Goal: Task Accomplishment & Management: Manage account settings

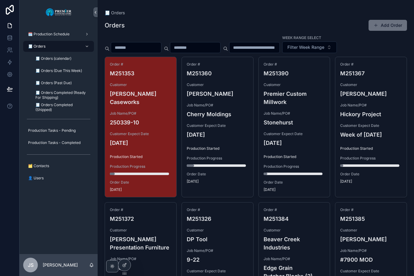
click at [8, 188] on div at bounding box center [10, 138] width 20 height 276
click at [5, 142] on div at bounding box center [10, 138] width 20 height 276
click at [185, 23] on div "Orders Add Order" at bounding box center [256, 26] width 302 height 12
click at [4, 155] on div at bounding box center [10, 138] width 20 height 276
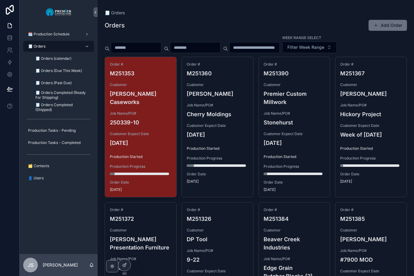
click at [13, 152] on div at bounding box center [10, 138] width 20 height 276
click at [53, 62] on div "🧾 Orders (calendar)" at bounding box center [62, 59] width 56 height 10
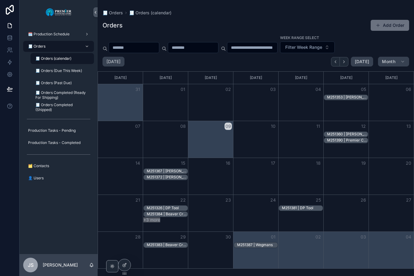
click at [346, 93] on div "05" at bounding box center [345, 89] width 45 height 10
click at [354, 97] on div "M251353 | [PERSON_NAME] Caseworks" at bounding box center [347, 97] width 41 height 5
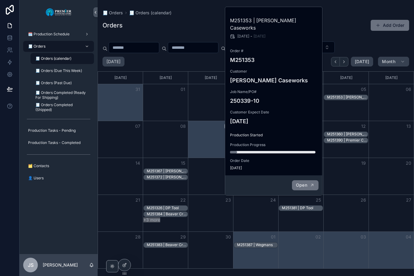
click at [304, 182] on span "Open" at bounding box center [301, 184] width 11 height 5
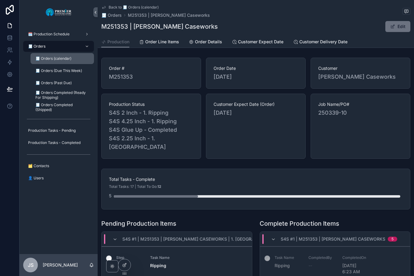
click at [55, 61] on div "🧾 Orders (calendar)" at bounding box center [62, 59] width 56 height 10
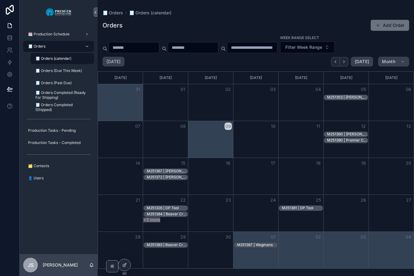
click at [208, 23] on div "Orders Add Order" at bounding box center [256, 26] width 307 height 12
click at [51, 49] on div "🧾 Orders" at bounding box center [58, 46] width 63 height 10
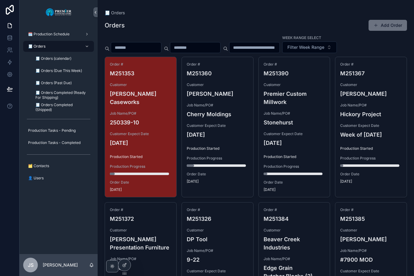
click at [60, 61] on span "🧾 Orders (calendar)" at bounding box center [53, 58] width 36 height 5
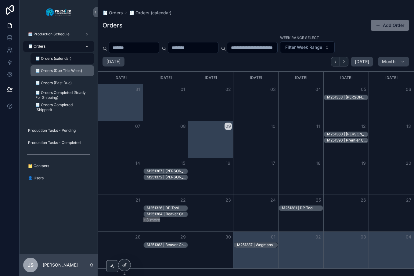
click at [61, 68] on span "🧾 Orders (Due This Week)" at bounding box center [58, 70] width 47 height 5
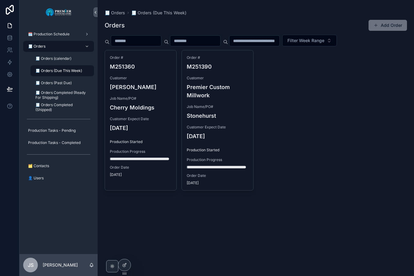
click at [64, 47] on div "🧾 Orders" at bounding box center [58, 46] width 63 height 10
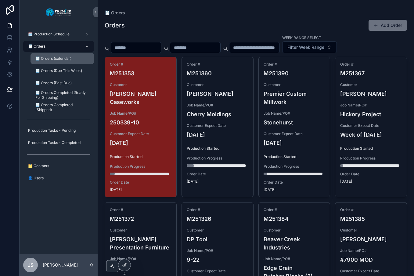
click at [56, 57] on span "🧾 Orders (calendar)" at bounding box center [53, 58] width 36 height 5
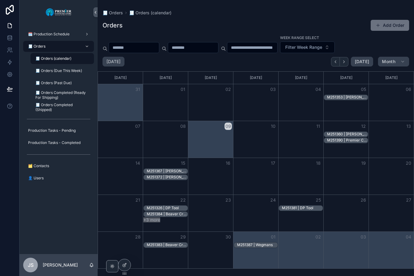
click at [50, 47] on div "🧾 Orders" at bounding box center [58, 46] width 63 height 10
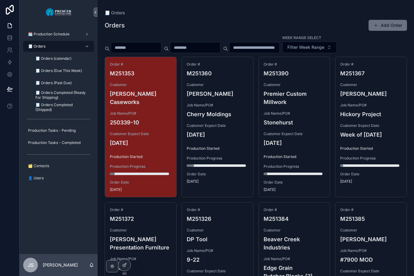
click at [64, 48] on div "🧾 Orders" at bounding box center [58, 46] width 63 height 10
click at [41, 56] on span "🧾 Orders (calendar)" at bounding box center [53, 58] width 36 height 5
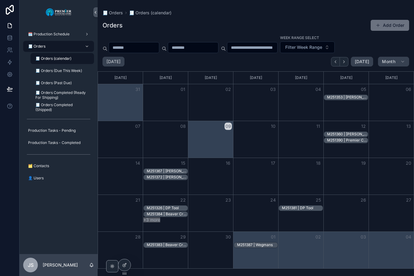
click at [344, 96] on div "M251353 | [PERSON_NAME] Caseworks" at bounding box center [347, 97] width 41 height 5
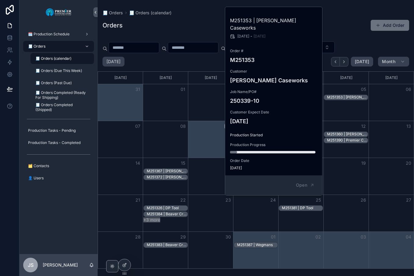
click at [47, 47] on div "🧾 Orders" at bounding box center [58, 46] width 63 height 10
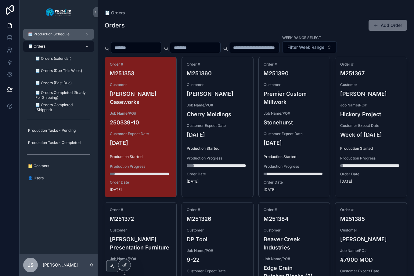
click at [34, 39] on link "🗓️ Production Schedule" at bounding box center [58, 34] width 71 height 11
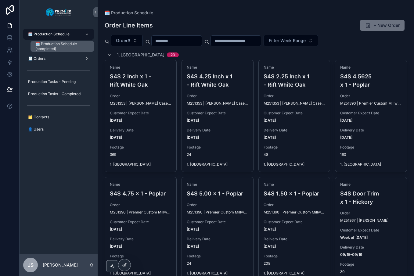
click at [42, 47] on span "🗓️ Production Schedule (completed)" at bounding box center [61, 46] width 52 height 10
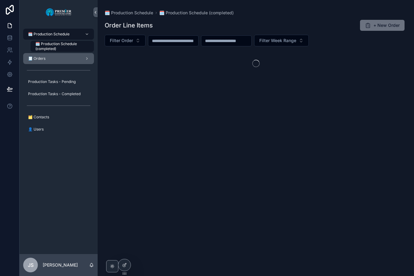
click at [40, 56] on div "🧾 Orders" at bounding box center [58, 59] width 63 height 10
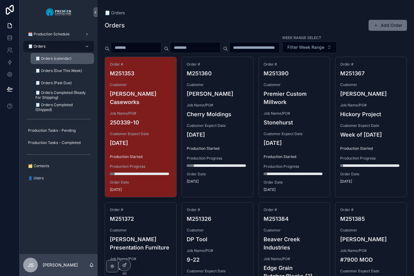
click at [50, 56] on div "🧾 Orders (calendar)" at bounding box center [62, 59] width 56 height 10
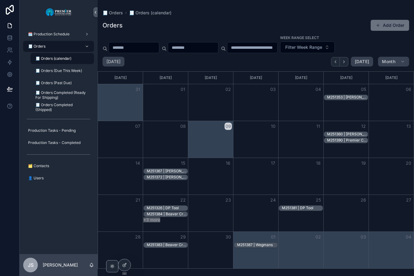
click at [46, 204] on div "🗓️ Production Schedule 🧾 Orders 🧾 Orders (calendar) 🧾 Orders (Due This Week) 🧾 …" at bounding box center [59, 139] width 78 height 230
click at [171, 179] on div "M251372 | [PERSON_NAME] Presentation Furniture" at bounding box center [167, 177] width 41 height 5
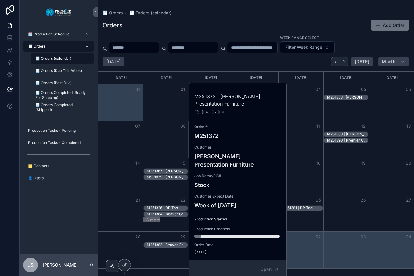
click at [49, 219] on div "🗓️ Production Schedule 🧾 Orders 🧾 Orders (calendar) 🧾 Orders (Due This Week) 🧾 …" at bounding box center [59, 139] width 78 height 230
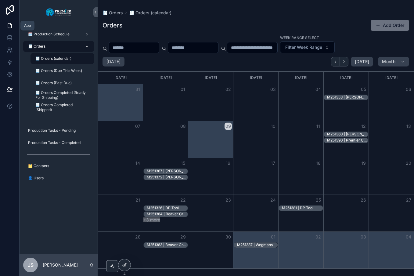
click at [12, 25] on icon at bounding box center [10, 26] width 6 height 6
click at [56, 12] on img "scrollable content" at bounding box center [58, 12] width 27 height 10
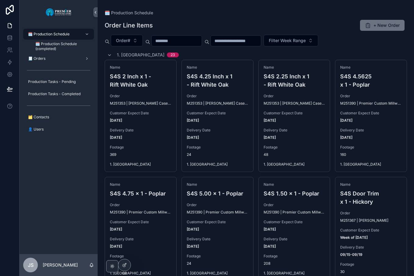
click at [6, 8] on icon at bounding box center [10, 10] width 8 height 10
click at [13, 9] on icon at bounding box center [10, 10] width 8 height 10
click at [49, 188] on div "🗓️ Production Schedule 🗓️ Production Schedule (completed) 🧾 Orders Production T…" at bounding box center [59, 139] width 78 height 230
click at [10, 49] on icon at bounding box center [10, 50] width 6 height 6
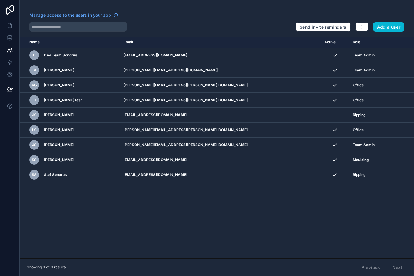
click at [150, 227] on div "Name Email Active Role [DOMAIN_NAME] D Dev Team Sonorus [EMAIL_ADDRESS][DOMAIN_…" at bounding box center [217, 148] width 395 height 222
click at [8, 64] on icon at bounding box center [10, 62] width 6 height 6
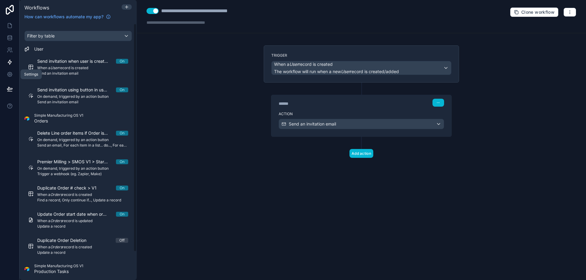
click at [11, 75] on icon at bounding box center [9, 74] width 5 height 5
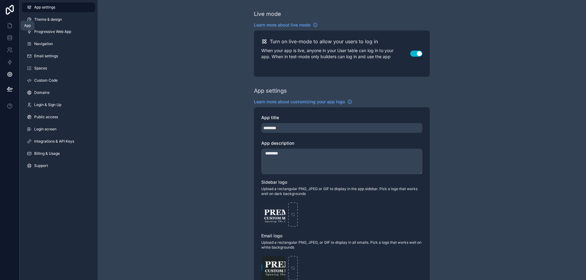
click at [8, 26] on icon at bounding box center [10, 26] width 6 height 6
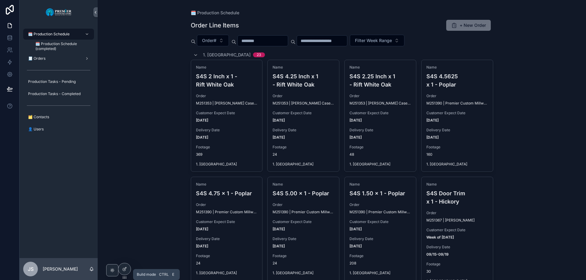
click at [124, 270] on icon at bounding box center [124, 269] width 5 height 5
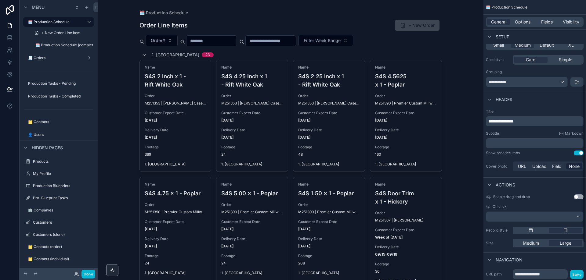
scroll to position [153, 0]
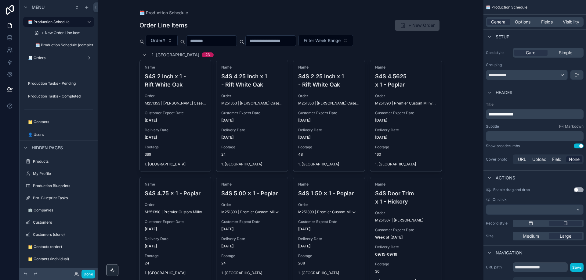
click at [151, 87] on h4 "S4S 2 Inch x 1 - Rift White Oak" at bounding box center [176, 80] width 62 height 16
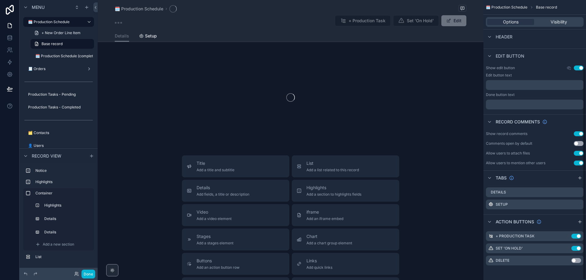
scroll to position [89, 0]
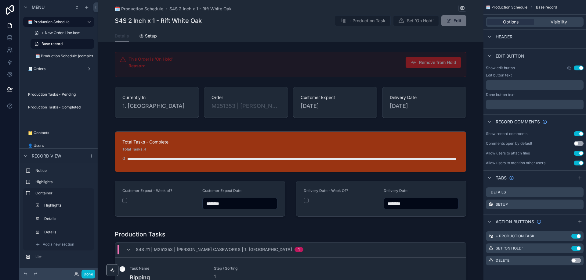
click at [118, 37] on span "Details" at bounding box center [122, 36] width 14 height 6
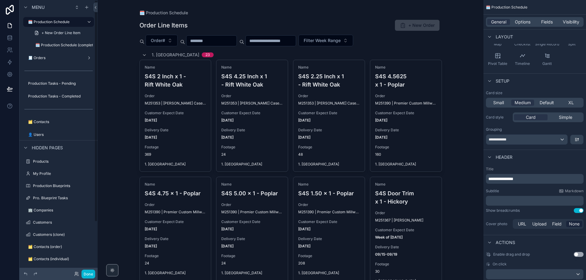
scroll to position [153, 0]
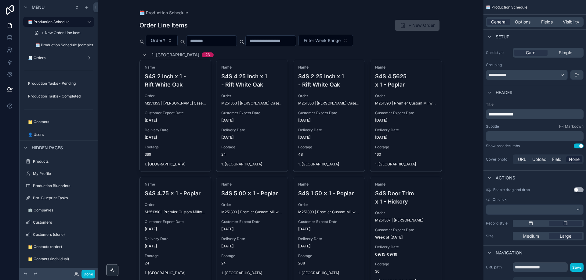
click at [61, 58] on label "🧾 Orders" at bounding box center [56, 58] width 56 height 5
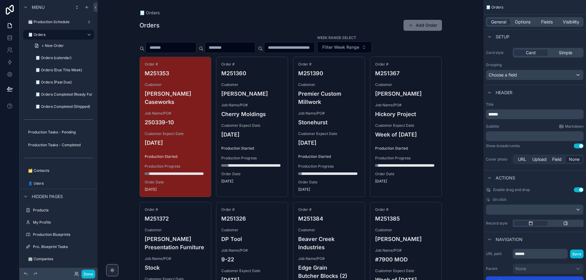
click at [251, 121] on div "Order # M251360 Customer [PERSON_NAME] Job Name/PO# Cherry Moldings Customer Ex…" at bounding box center [251, 123] width 71 height 132
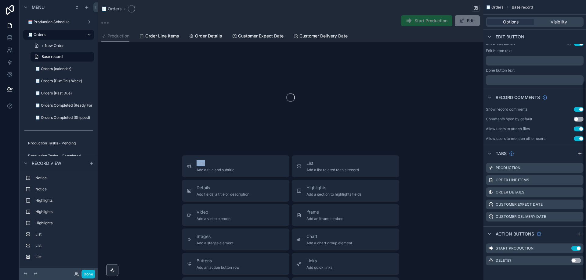
scroll to position [113, 0]
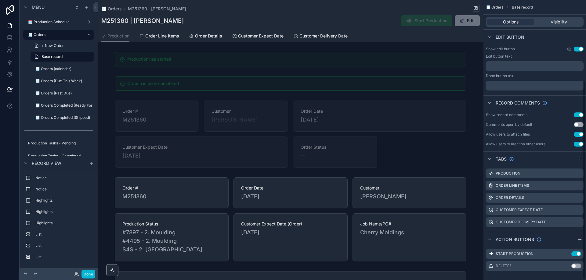
scroll to position [113, 0]
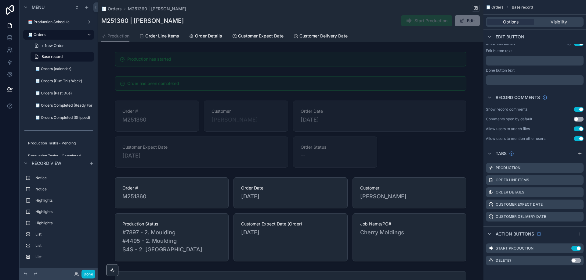
click at [414, 179] on label "Order Line Items" at bounding box center [513, 180] width 34 height 5
click at [0, 0] on icon "scrollable content" at bounding box center [0, 0] width 0 height 0
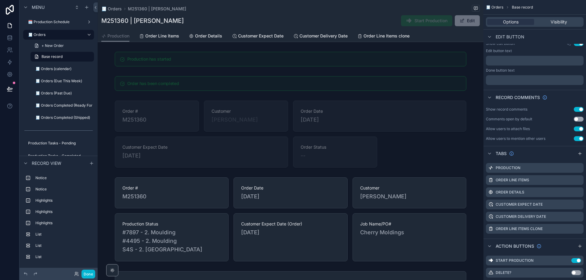
click at [414, 181] on label "Order Line Items" at bounding box center [513, 180] width 34 height 5
click at [414, 180] on label "Order Line Items" at bounding box center [513, 180] width 34 height 5
click at [414, 182] on label "Order Line Items" at bounding box center [513, 180] width 34 height 5
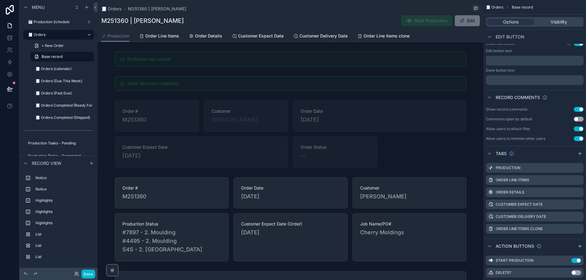
click at [0, 0] on icon "scrollable content" at bounding box center [0, 0] width 0 height 0
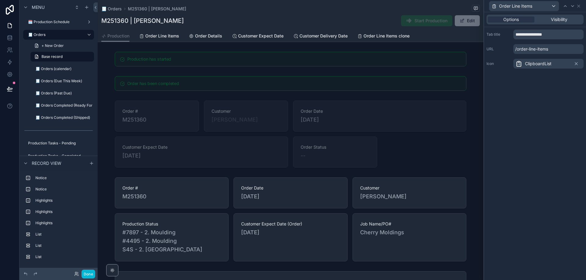
click at [414, 19] on span "Visibility" at bounding box center [559, 19] width 16 height 6
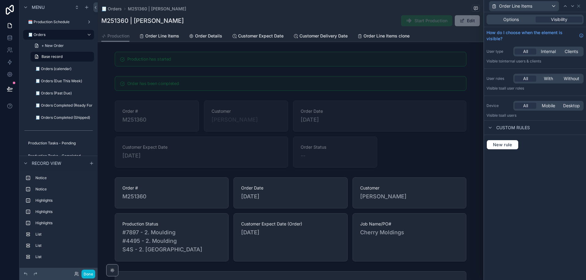
click at [414, 17] on span "Options" at bounding box center [511, 19] width 16 height 6
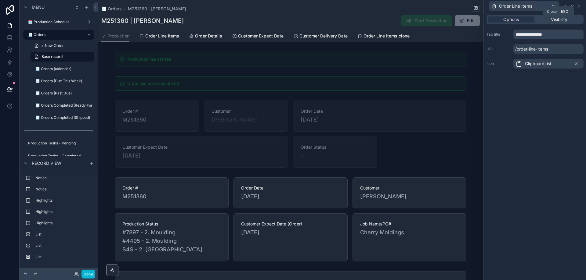
click at [414, 6] on icon at bounding box center [578, 6] width 2 height 2
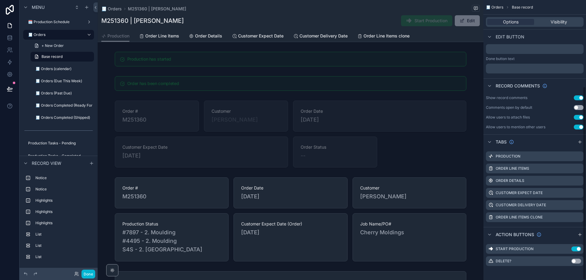
scroll to position [125, 0]
click at [414, 168] on div "scrollable content" at bounding box center [291, 134] width 386 height 72
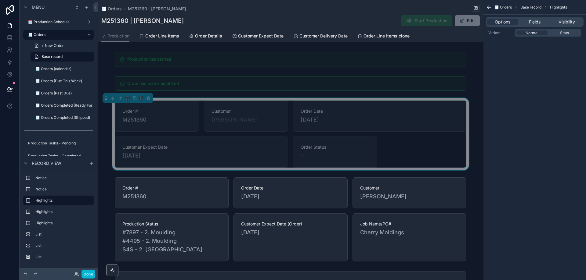
scroll to position [0, 0]
click at [45, 24] on label "🗓️ Production Schedule" at bounding box center [56, 22] width 56 height 5
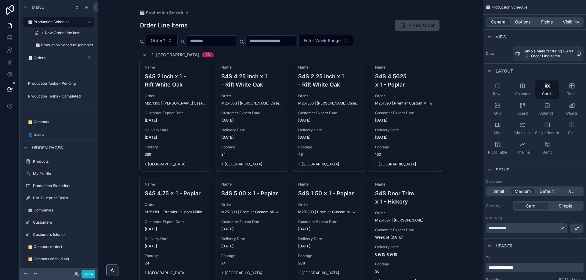
click at [151, 68] on span "Name" at bounding box center [176, 67] width 62 height 5
click at [414, 22] on span "Fields" at bounding box center [547, 22] width 12 height 6
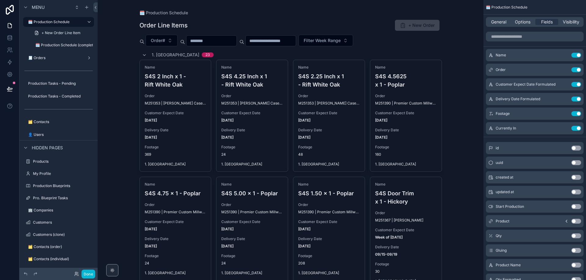
click at [0, 0] on icon "scrollable content" at bounding box center [0, 0] width 0 height 0
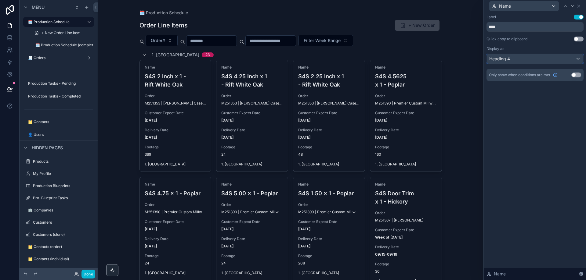
click at [414, 58] on div "Heading 4" at bounding box center [535, 59] width 96 height 10
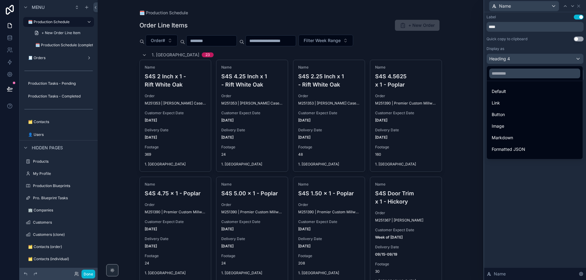
click at [414, 58] on div at bounding box center [535, 140] width 102 height 280
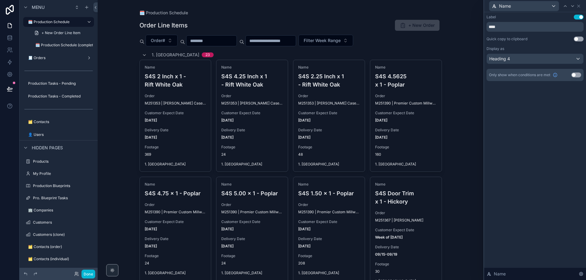
click at [414, 102] on div "Label Use setting **** Quick copy to clipboard Use setting Display as Heading 4…" at bounding box center [535, 146] width 102 height 268
click at [414, 59] on div "Heading 4" at bounding box center [535, 59] width 96 height 10
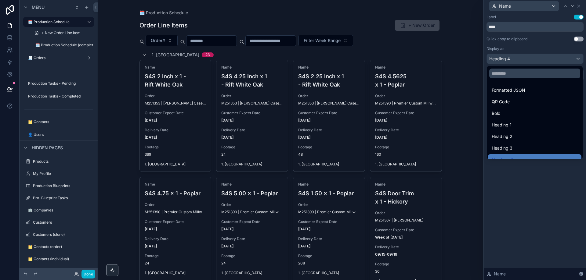
scroll to position [67, 0]
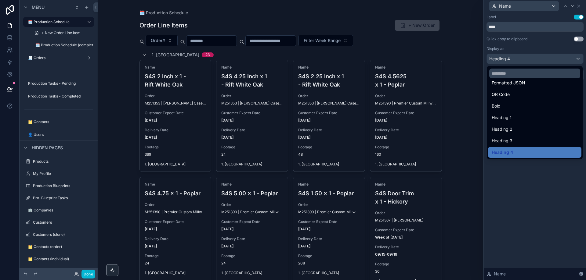
click at [414, 141] on div at bounding box center [535, 140] width 102 height 280
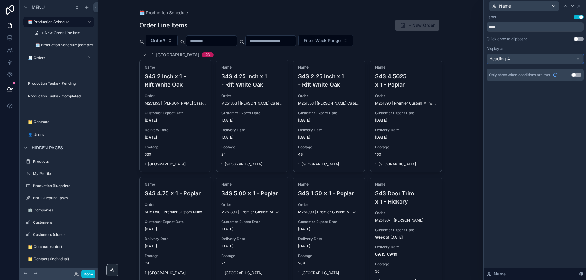
click at [414, 59] on div "Heading 4" at bounding box center [535, 59] width 96 height 10
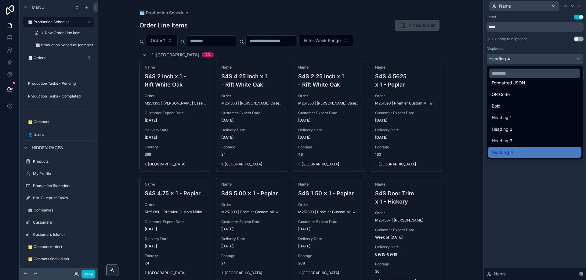
click at [414, 188] on div at bounding box center [535, 140] width 102 height 280
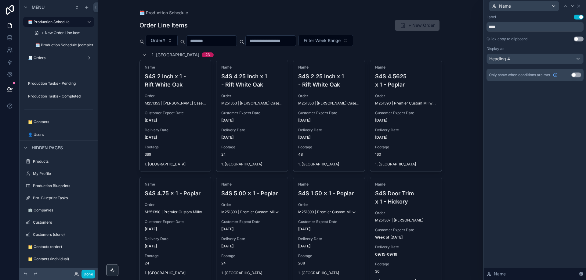
click at [414, 135] on div "Label Use setting **** Quick copy to clipboard Use setting Display as Heading 4…" at bounding box center [535, 146] width 102 height 268
click at [414, 6] on icon at bounding box center [578, 6] width 2 height 2
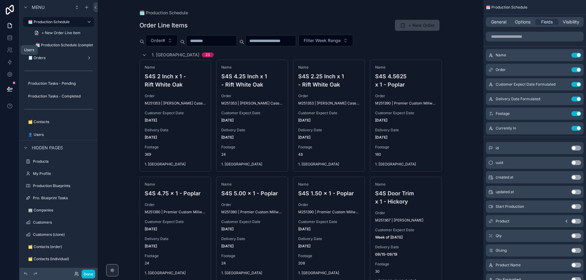
click at [6, 51] on link at bounding box center [9, 50] width 19 height 12
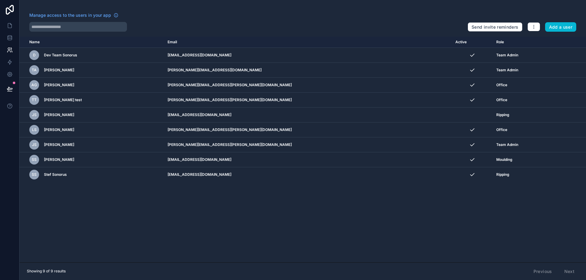
click at [0, 0] on icon "scrollable content" at bounding box center [0, 0] width 0 height 0
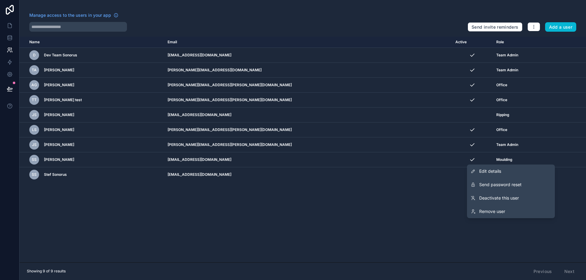
click at [414, 174] on span "Edit details" at bounding box center [490, 171] width 22 height 6
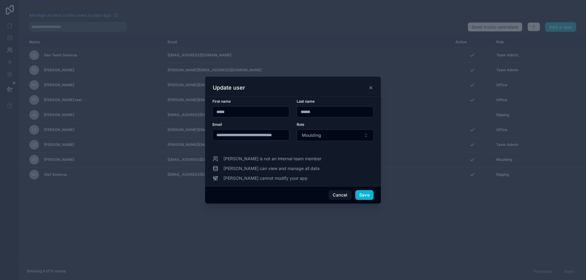
click at [334, 137] on button "Moulding" at bounding box center [335, 136] width 77 height 12
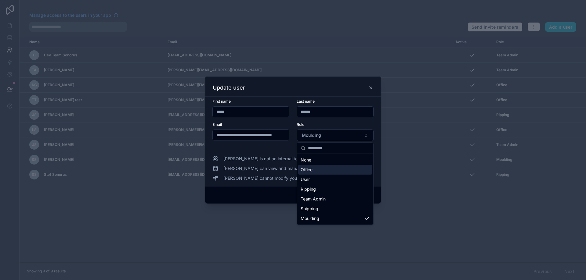
click at [311, 172] on span "Office" at bounding box center [307, 170] width 12 height 6
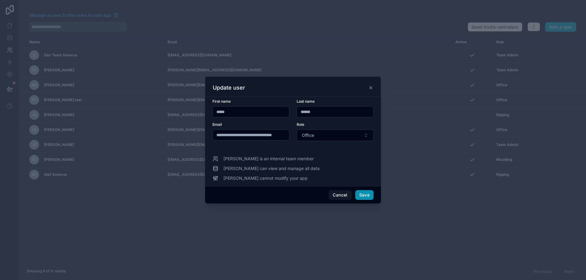
click at [368, 197] on button "Save" at bounding box center [364, 195] width 18 height 10
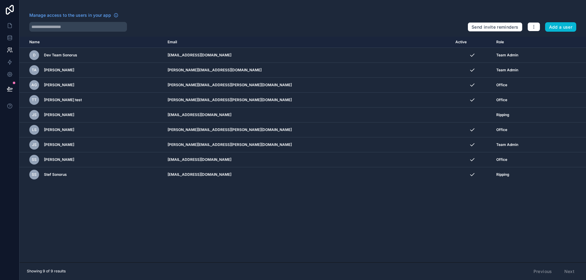
click at [208, 223] on div "Name Email Active Role [DOMAIN_NAME] D Dev Team Sonorus [EMAIL_ADDRESS][DOMAIN_…" at bounding box center [303, 150] width 566 height 226
click at [209, 225] on div "Name Email Active Role [DOMAIN_NAME] D Dev Team Sonorus [EMAIL_ADDRESS][DOMAIN_…" at bounding box center [303, 150] width 566 height 226
click at [9, 89] on icon at bounding box center [9, 88] width 5 height 3
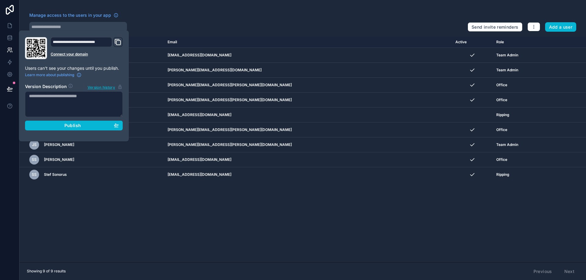
click at [156, 17] on div "Manage access to the users in your app" at bounding box center [245, 17] width 433 height 10
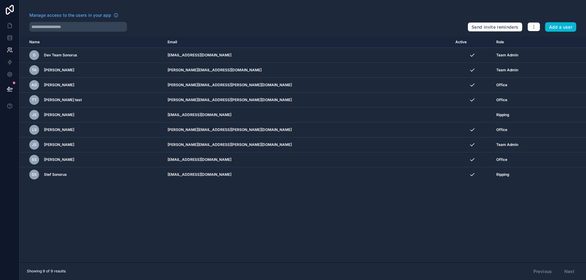
click at [171, 229] on div "Name Email Active Role [DOMAIN_NAME] D Dev Team Sonorus [EMAIL_ADDRESS][DOMAIN_…" at bounding box center [303, 150] width 566 height 226
click at [129, 226] on div "Name Email Active Role [DOMAIN_NAME] D Dev Team Sonorus [EMAIL_ADDRESS][DOMAIN_…" at bounding box center [303, 150] width 566 height 226
click at [173, 237] on div "Name Email Active Role [DOMAIN_NAME] D Dev Team Sonorus [EMAIL_ADDRESS][DOMAIN_…" at bounding box center [303, 150] width 566 height 226
click at [8, 85] on button at bounding box center [9, 89] width 13 height 17
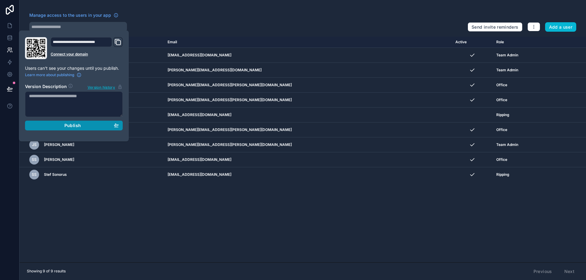
click at [57, 128] on div "Publish" at bounding box center [74, 125] width 90 height 5
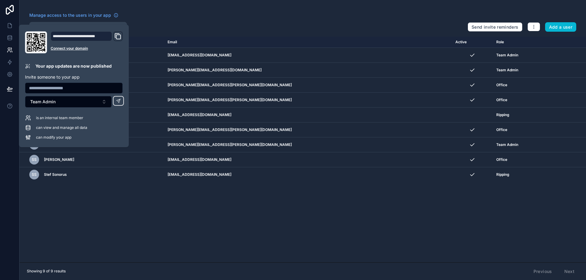
click at [84, 215] on div "Name Email Active Role [DOMAIN_NAME] D Dev Team Sonorus [EMAIL_ADDRESS][DOMAIN_…" at bounding box center [303, 150] width 566 height 226
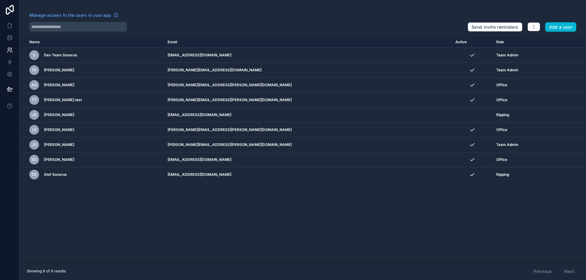
click at [70, 72] on span "[PERSON_NAME]" at bounding box center [59, 70] width 30 height 5
click at [65, 70] on span "[PERSON_NAME]" at bounding box center [59, 70] width 30 height 5
click at [0, 0] on icon "scrollable content" at bounding box center [0, 0] width 0 height 0
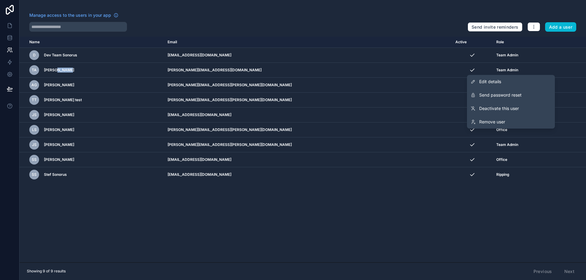
click at [414, 81] on span "Edit details" at bounding box center [490, 82] width 22 height 6
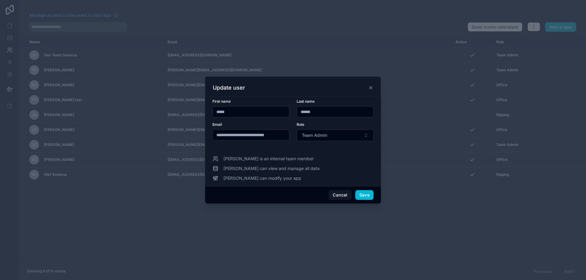
click at [370, 90] on icon at bounding box center [370, 87] width 5 height 5
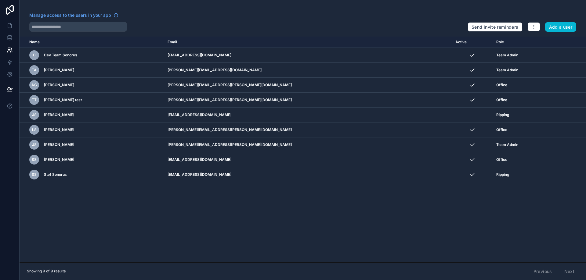
click at [126, 234] on div "Name Email Active Role [DOMAIN_NAME] D Dev Team Sonorus [EMAIL_ADDRESS][DOMAIN_…" at bounding box center [303, 150] width 566 height 226
click at [124, 208] on div "Name Email Active Role [DOMAIN_NAME] D Dev Team Sonorus [EMAIL_ADDRESS][DOMAIN_…" at bounding box center [303, 150] width 566 height 226
click at [144, 208] on div "Name Email Active Role [DOMAIN_NAME] D Dev Team Sonorus [EMAIL_ADDRESS][DOMAIN_…" at bounding box center [303, 150] width 566 height 226
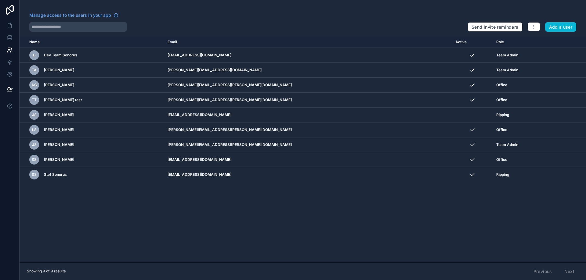
click at [330, 189] on div "Name Email Active Role [DOMAIN_NAME] D Dev Team Sonorus [EMAIL_ADDRESS][DOMAIN_…" at bounding box center [303, 150] width 566 height 226
click at [98, 15] on span "Manage access to the users in your app" at bounding box center [70, 15] width 82 height 6
click at [174, 229] on div "Name Email Active Role [DOMAIN_NAME] D Dev Team Sonorus [EMAIL_ADDRESS][DOMAIN_…" at bounding box center [303, 150] width 566 height 226
click at [9, 26] on icon at bounding box center [10, 26] width 6 height 6
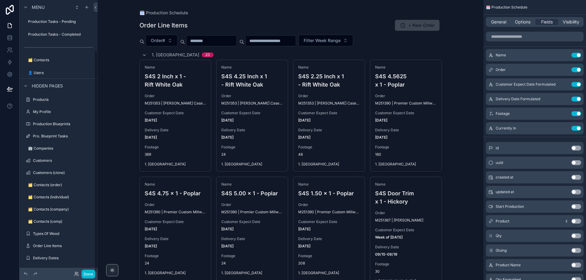
scroll to position [63, 0]
click at [54, 233] on label "Types Of Wood" at bounding box center [63, 233] width 60 height 5
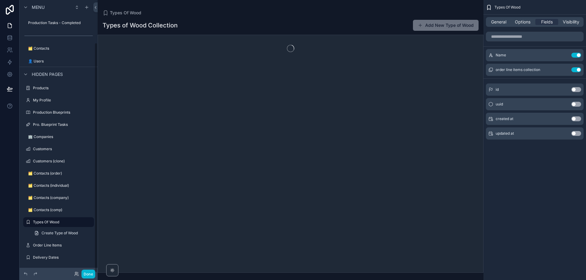
scroll to position [50, 0]
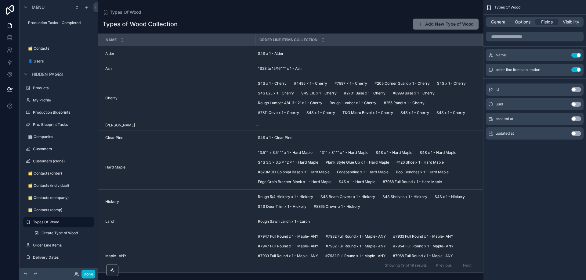
drag, startPoint x: 481, startPoint y: 62, endPoint x: 481, endPoint y: 68, distance: 6.1
click at [414, 68] on div "scrollable content" at bounding box center [291, 140] width 386 height 280
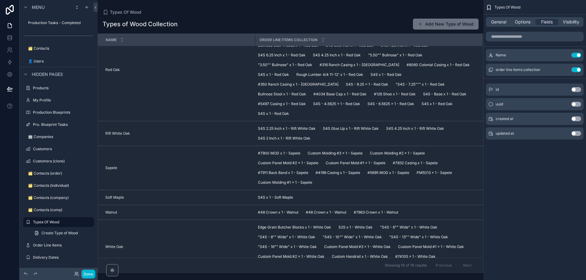
scroll to position [427, 0]
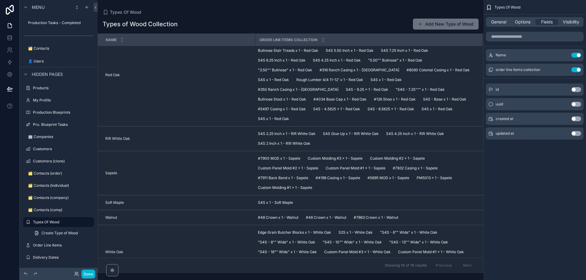
click at [334, 16] on div "Types of Wood Collection Add New Type of Wood Name Order line items collection …" at bounding box center [291, 144] width 386 height 258
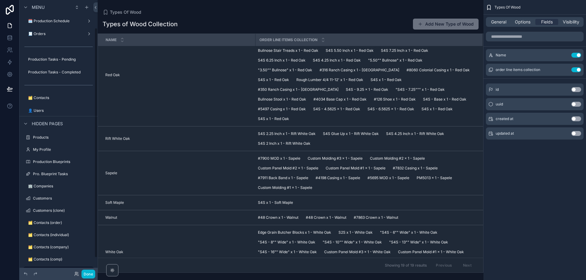
scroll to position [0, 0]
click at [49, 37] on div "🧾 Orders" at bounding box center [56, 34] width 56 height 5
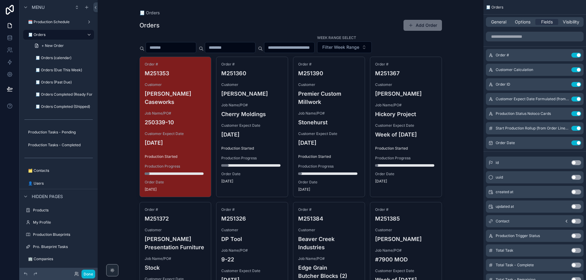
click at [116, 115] on div "🧾 Orders Orders Add Order Week Range Select Filter Week Range Order # M251353 C…" at bounding box center [291, 140] width 386 height 280
drag, startPoint x: 116, startPoint y: 115, endPoint x: 116, endPoint y: 102, distance: 13.7
click at [116, 102] on div "🧾 Orders Orders Add Order Week Range Select Filter Week Range Order # M251353 C…" at bounding box center [291, 140] width 386 height 280
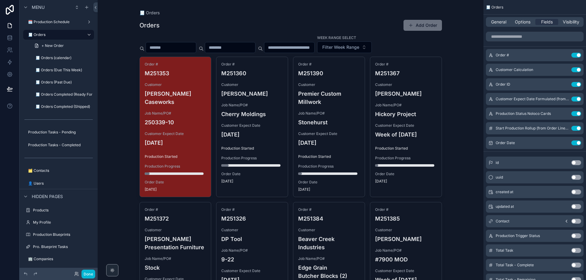
click at [108, 103] on div "🧾 Orders Orders Add Order Week Range Select Filter Week Range Order # M251353 C…" at bounding box center [291, 140] width 386 height 280
click at [414, 22] on span "Options" at bounding box center [523, 22] width 16 height 6
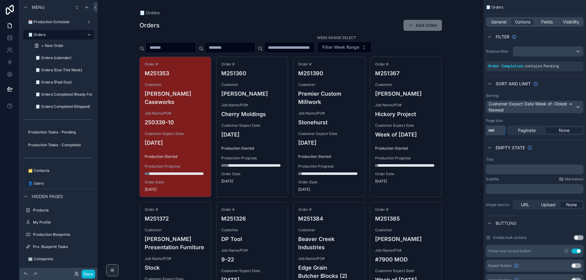
click at [414, 131] on input "***" at bounding box center [495, 131] width 19 height 10
type input "*"
drag, startPoint x: 503, startPoint y: 132, endPoint x: 477, endPoint y: 132, distance: 25.6
click at [414, 132] on div "🗓️ Production Schedule 🧾 Orders 🧾 Orders (calendar) 🧾 Orders (Due This Week) 🧾 …" at bounding box center [342, 140] width 488 height 280
type input "***"
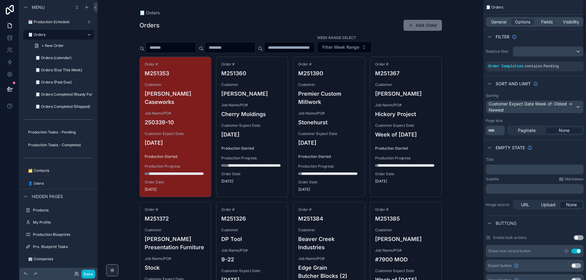
click at [414, 115] on div "Sorting Customer Expect Date Week of: Oldest -> Newest Page size *** Paginate N…" at bounding box center [534, 114] width 103 height 47
click at [414, 217] on div "🧾 Orders Orders Add Order Week Range Select Filter Week Range Order # M251353 C…" at bounding box center [291, 140] width 386 height 280
click at [414, 25] on div "General Options Fields Visibility" at bounding box center [535, 22] width 98 height 10
click at [414, 23] on span "General" at bounding box center [498, 22] width 15 height 6
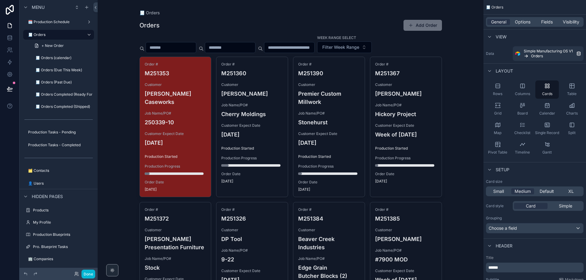
click at [414, 193] on span "Small" at bounding box center [498, 192] width 11 height 6
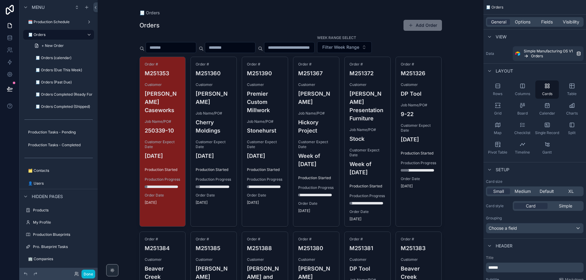
click at [414, 192] on span "Medium" at bounding box center [522, 192] width 16 height 6
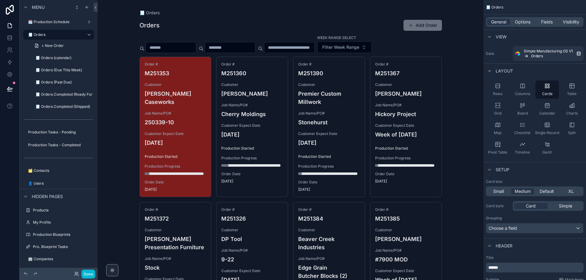
click at [414, 191] on div "XL" at bounding box center [570, 192] width 23 height 6
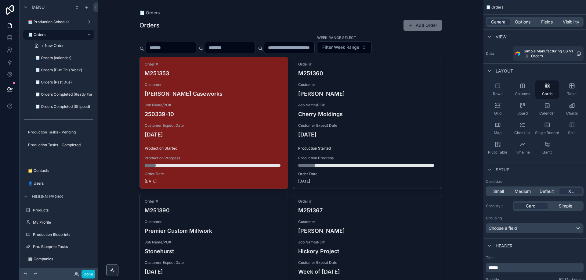
click at [414, 193] on span "Medium" at bounding box center [522, 192] width 16 height 6
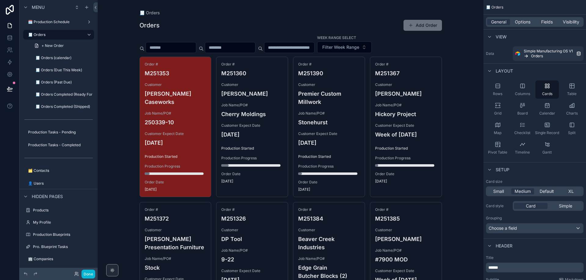
click at [414, 193] on span "Small" at bounding box center [498, 192] width 11 height 6
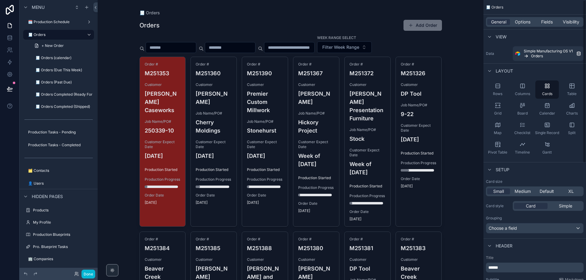
click at [414, 192] on div "XL" at bounding box center [570, 192] width 23 height 6
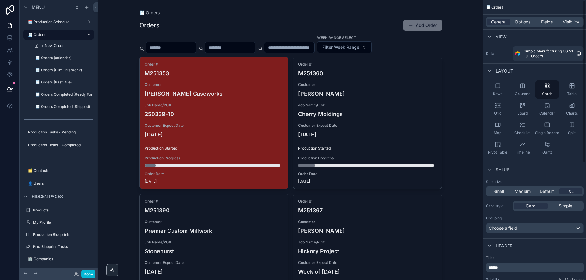
click at [414, 192] on span "Default" at bounding box center [546, 192] width 14 height 6
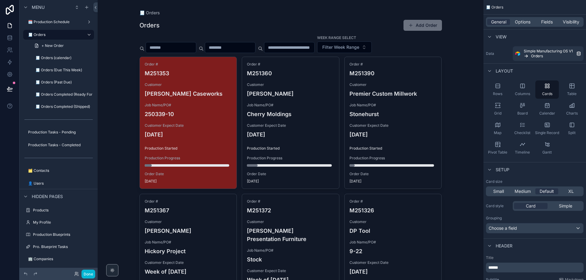
click at [414, 192] on span "XL" at bounding box center [570, 192] width 5 height 6
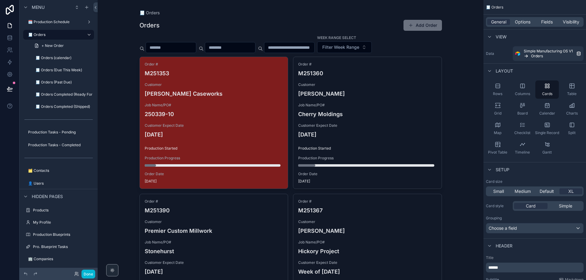
click at [414, 194] on span "Default" at bounding box center [546, 192] width 14 height 6
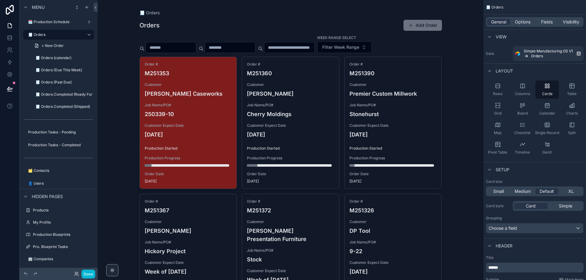
click at [414, 193] on span "Small" at bounding box center [498, 192] width 11 height 6
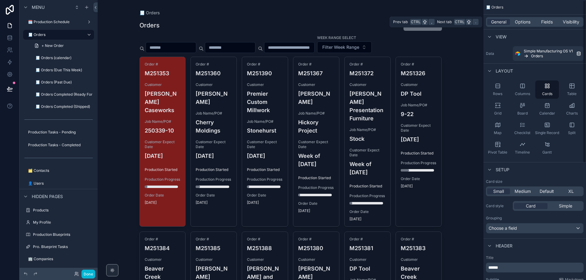
click at [414, 22] on span "Options" at bounding box center [523, 22] width 16 height 6
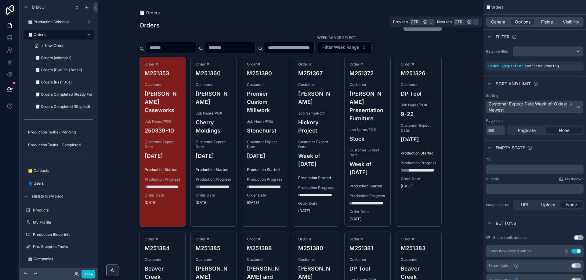
click at [414, 24] on span "Fields" at bounding box center [547, 22] width 12 height 6
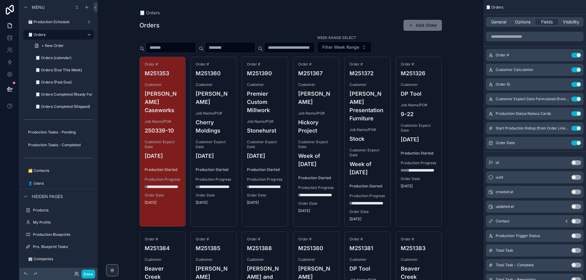
click at [0, 0] on icon "scrollable content" at bounding box center [0, 0] width 0 height 0
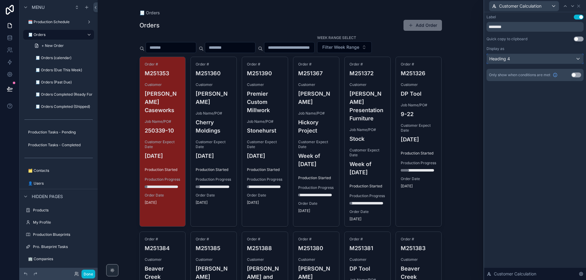
click at [414, 60] on div "Heading 4" at bounding box center [535, 59] width 96 height 10
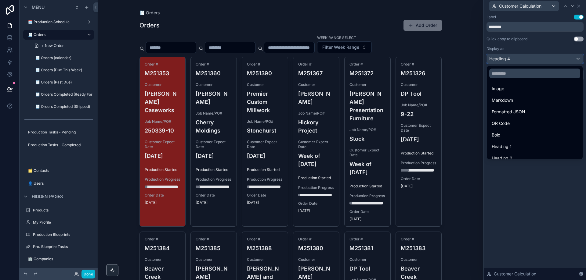
scroll to position [67, 0]
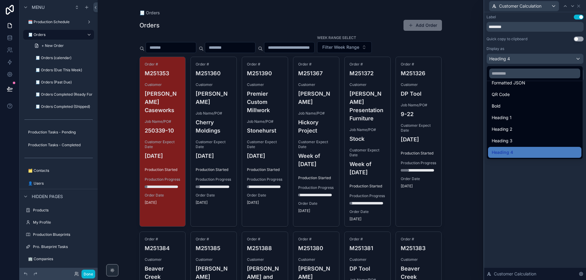
click at [414, 139] on div "Heading 3" at bounding box center [535, 140] width 86 height 7
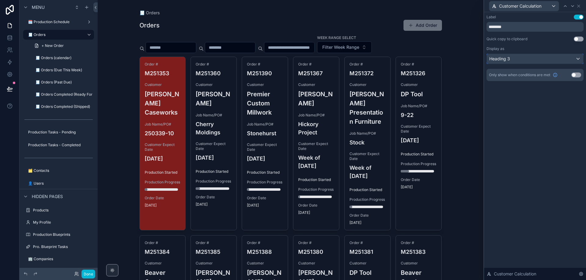
click at [414, 57] on div "Heading 3" at bounding box center [535, 59] width 96 height 10
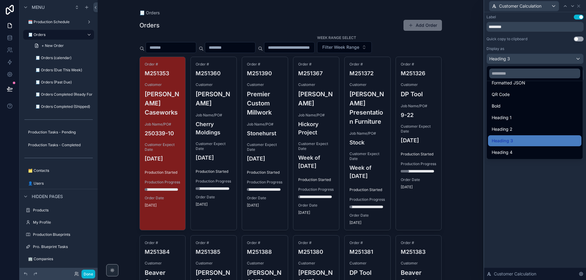
click at [414, 118] on div "Heading 1" at bounding box center [535, 117] width 86 height 7
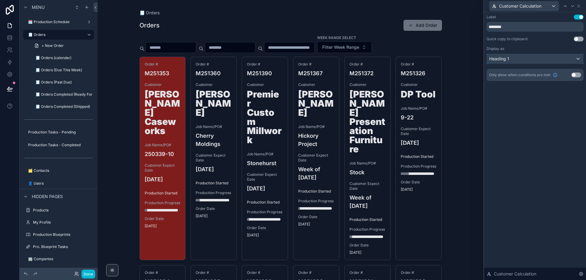
click at [414, 57] on div "Heading 1" at bounding box center [535, 59] width 96 height 10
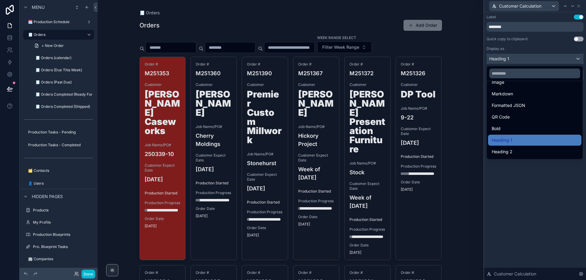
scroll to position [0, 0]
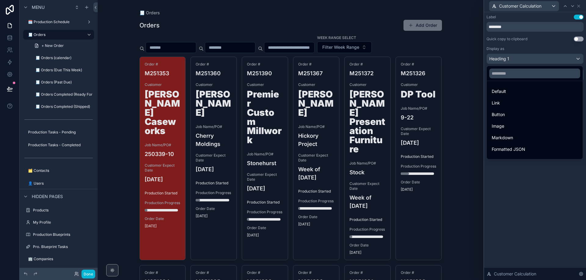
click at [414, 92] on div "Default" at bounding box center [535, 91] width 86 height 7
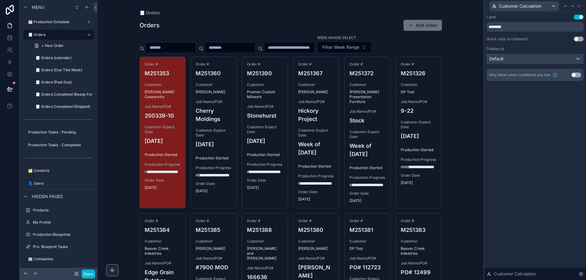
click at [414, 59] on div "Default" at bounding box center [535, 59] width 96 height 10
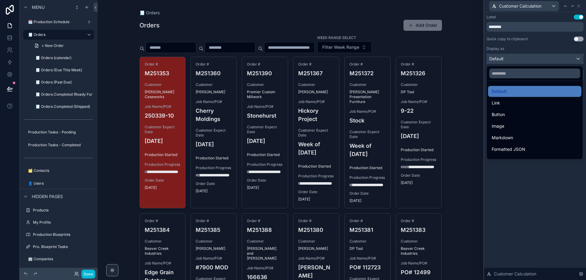
scroll to position [67, 0]
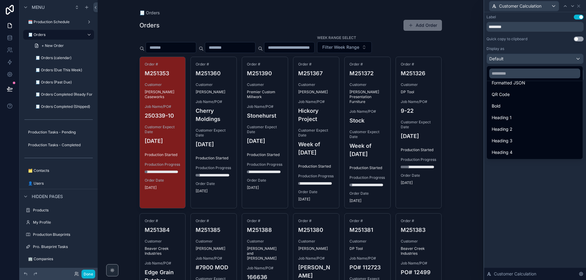
click at [414, 150] on div "Heading 4" at bounding box center [535, 152] width 86 height 7
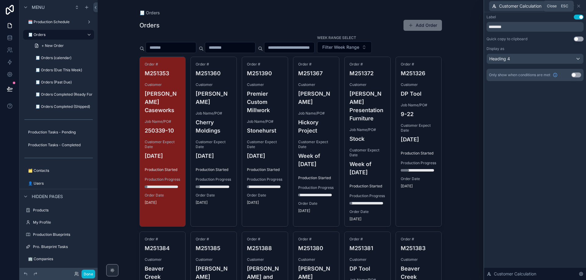
click at [414, 5] on icon at bounding box center [578, 6] width 2 height 2
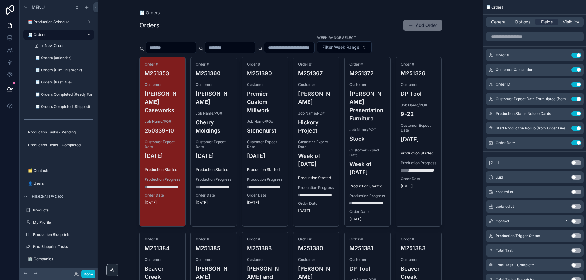
click at [0, 0] on icon "scrollable content" at bounding box center [0, 0] width 0 height 0
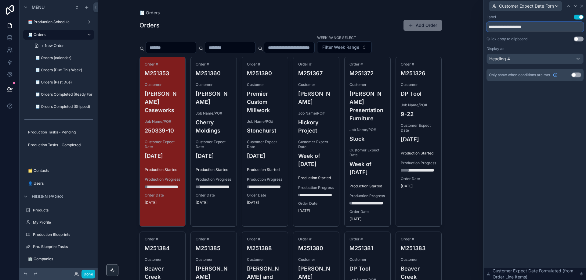
drag, startPoint x: 510, startPoint y: 26, endPoint x: 442, endPoint y: 29, distance: 68.7
click at [414, 28] on div "**********" at bounding box center [293, 140] width 586 height 280
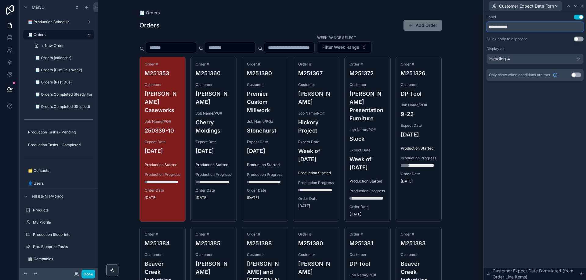
type input "**********"
click at [414, 161] on div "**********" at bounding box center [535, 146] width 102 height 268
click at [414, 7] on icon at bounding box center [581, 6] width 5 height 5
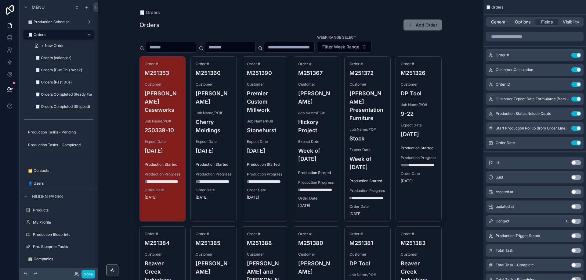
scroll to position [0, 0]
click at [414, 22] on span "General" at bounding box center [498, 22] width 15 height 6
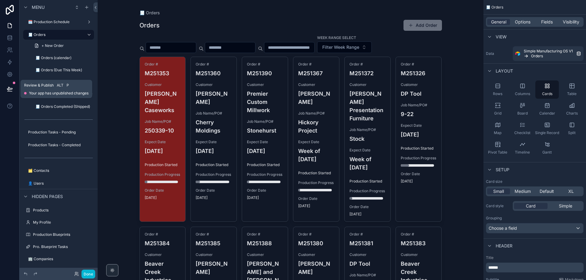
click at [9, 89] on icon at bounding box center [10, 89] width 6 height 6
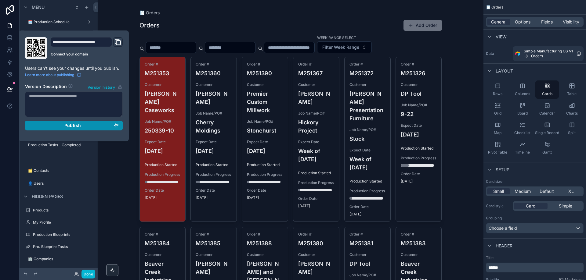
click at [92, 128] on div "Publish" at bounding box center [74, 125] width 90 height 5
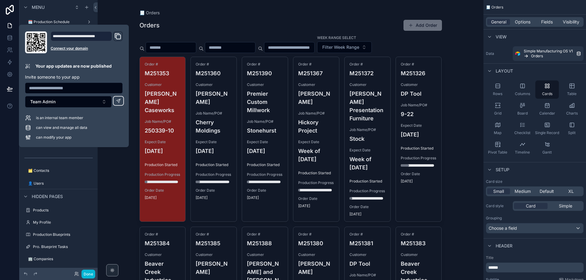
click at [414, 80] on div "🧾 Orders Orders Add Order Week Range Select Filter Week Range Order # M251353 C…" at bounding box center [291, 140] width 386 height 280
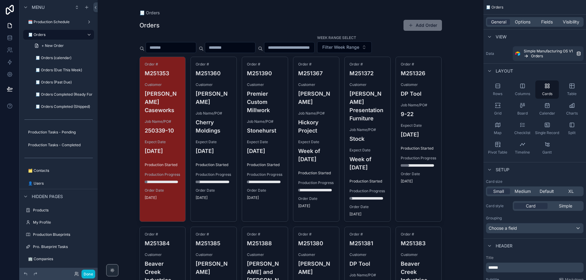
click at [414, 74] on div "🧾 Orders Orders Add Order Week Range Select Filter Week Range Order # M251353 C…" at bounding box center [291, 140] width 386 height 280
click at [414, 78] on div "🧾 Orders Orders Add Order Week Range Select Filter Week Range Order # M251353 C…" at bounding box center [291, 140] width 386 height 280
